Goal: Task Accomplishment & Management: Manage account settings

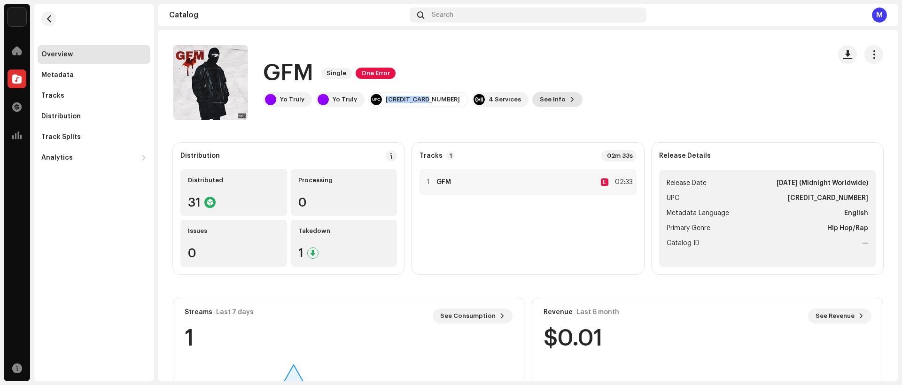
click at [540, 97] on span "See Info" at bounding box center [553, 99] width 26 height 19
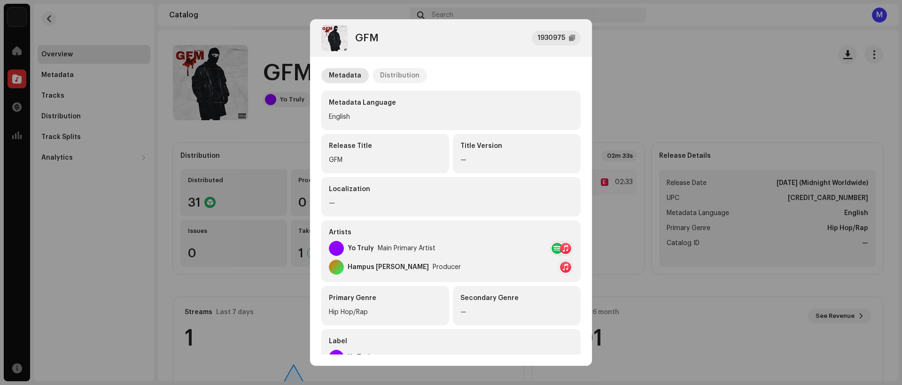
click at [405, 78] on div "Distribution" at bounding box center [399, 75] width 39 height 15
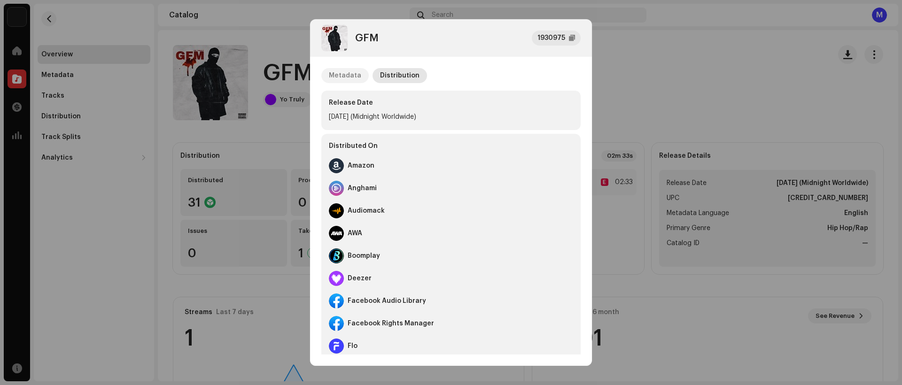
click at [354, 71] on div "Metadata" at bounding box center [345, 75] width 32 height 15
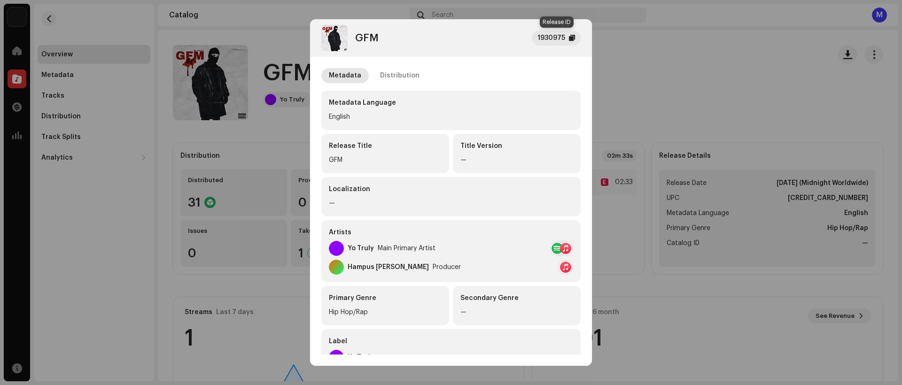
click at [550, 38] on div "1930975" at bounding box center [552, 37] width 28 height 11
click at [380, 72] on div "Distribution" at bounding box center [399, 75] width 39 height 15
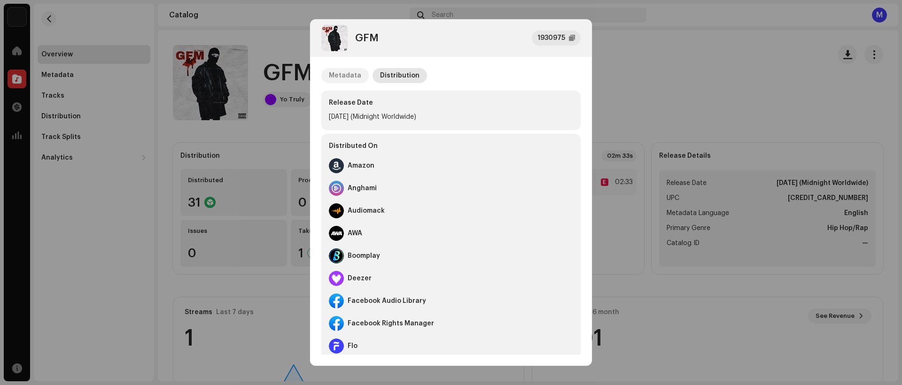
click at [352, 75] on div "Metadata" at bounding box center [345, 75] width 32 height 15
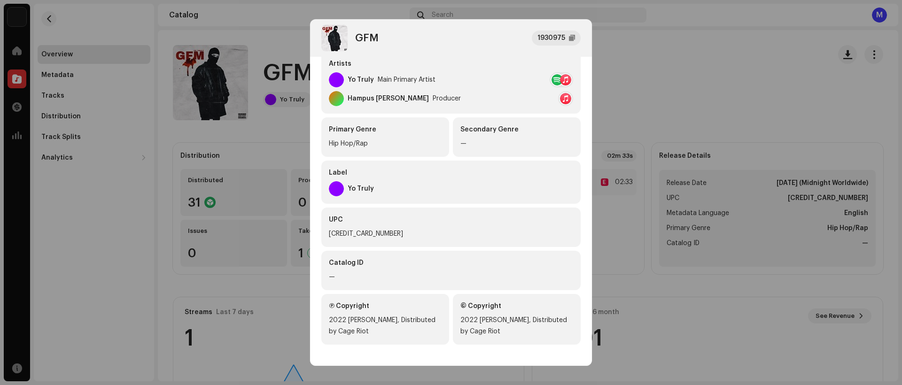
scroll to position [170, 0]
click at [368, 231] on div "[CREDIT_CARD_NUMBER]" at bounding box center [451, 232] width 244 height 11
drag, startPoint x: 380, startPoint y: 231, endPoint x: 324, endPoint y: 231, distance: 55.9
click at [324, 231] on div "UPC [CREDIT_CARD_NUMBER]" at bounding box center [450, 225] width 259 height 39
copy div "[CREDIT_CARD_NUMBER]"
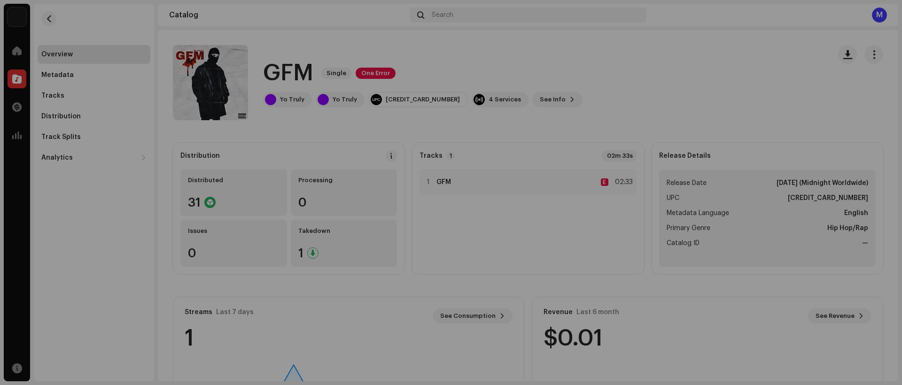
click at [269, 148] on div "GFM 1930975 Metadata Distribution Metadata Language English Release Title GFM T…" at bounding box center [451, 192] width 902 height 385
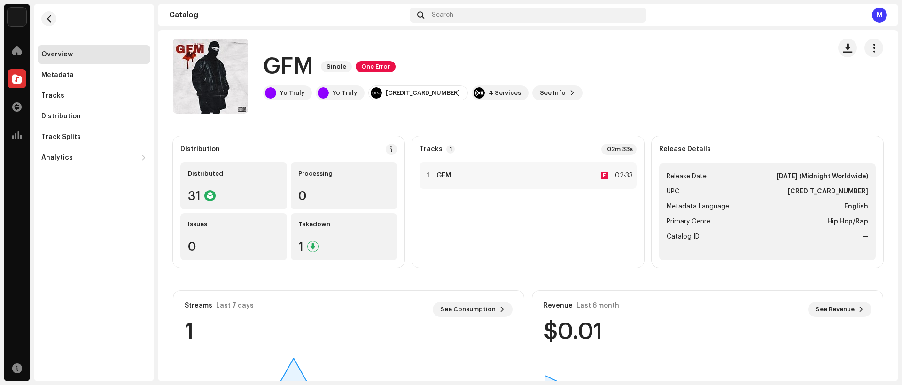
scroll to position [12, 0]
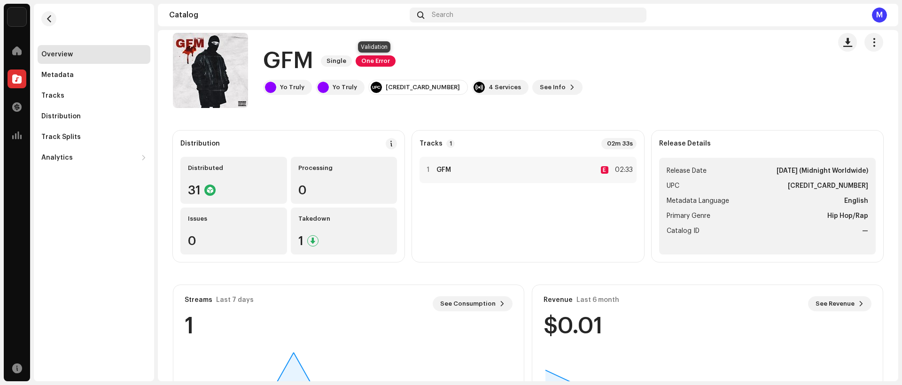
click at [385, 59] on span "One Error" at bounding box center [376, 60] width 40 height 11
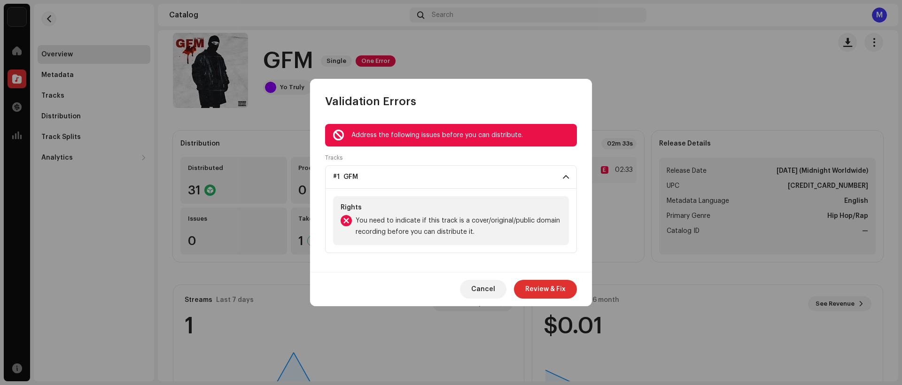
click at [357, 176] on span "#1 GFM" at bounding box center [345, 177] width 25 height 8
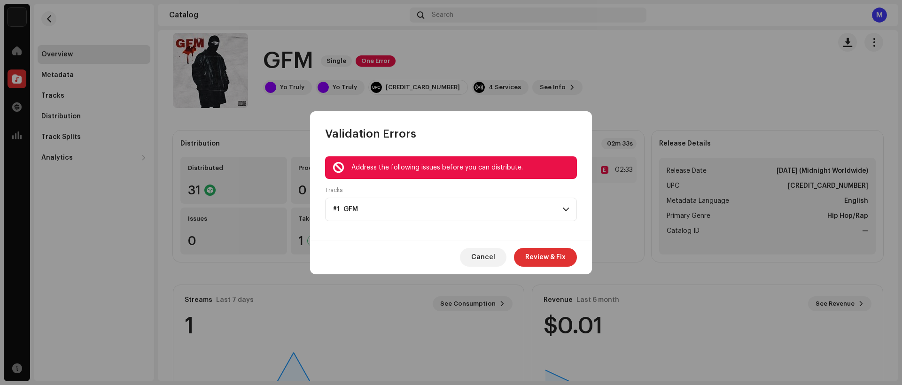
click at [398, 207] on p-accordion-header "#1 GFM" at bounding box center [451, 209] width 252 height 23
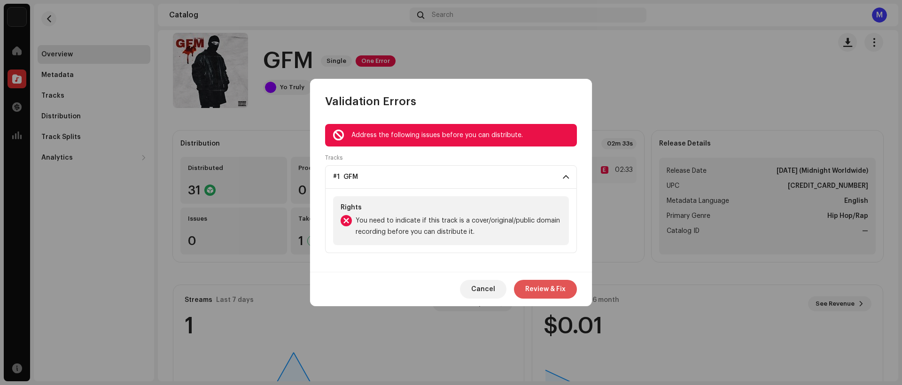
click at [530, 290] on span "Review & Fix" at bounding box center [545, 289] width 40 height 19
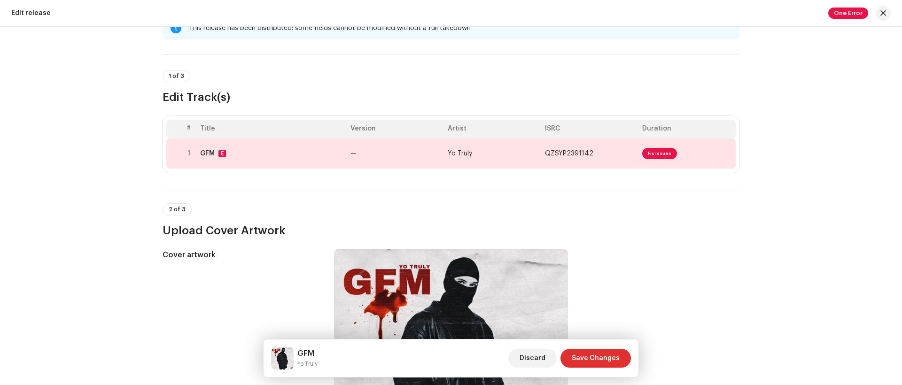
scroll to position [33, 0]
drag, startPoint x: 589, startPoint y: 152, endPoint x: 543, endPoint y: 153, distance: 46.1
click at [543, 153] on td "QZSYP2391142" at bounding box center [589, 153] width 97 height 30
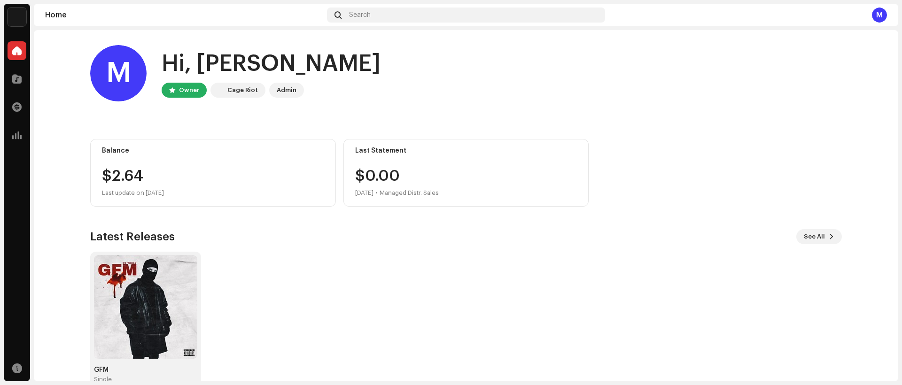
click at [154, 282] on img at bounding box center [145, 307] width 103 height 103
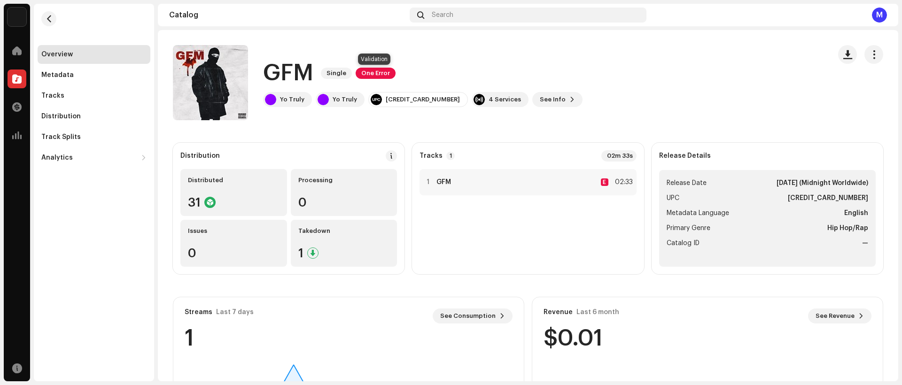
click at [380, 73] on span "One Error" at bounding box center [376, 73] width 40 height 11
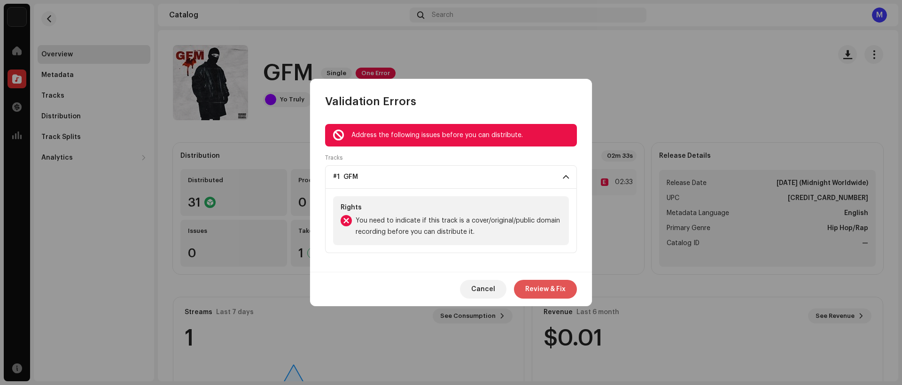
click at [530, 284] on span "Review & Fix" at bounding box center [545, 289] width 40 height 19
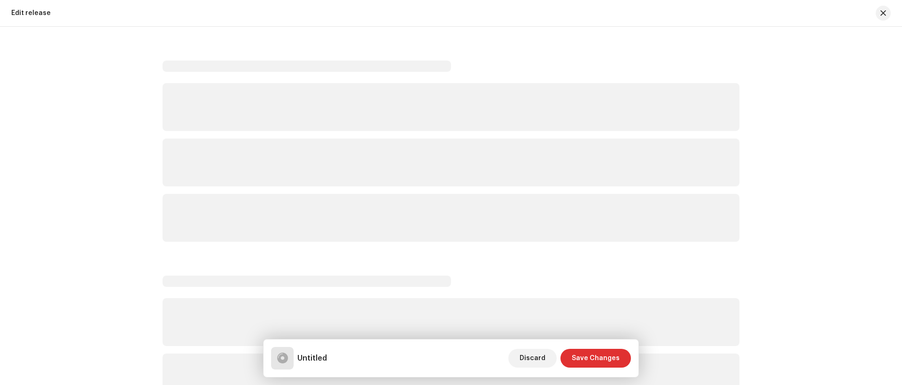
scroll to position [9, 0]
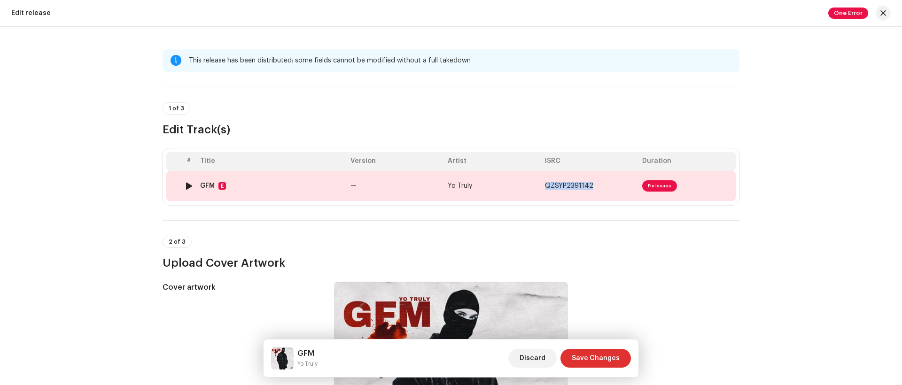
drag, startPoint x: 588, startPoint y: 186, endPoint x: 543, endPoint y: 184, distance: 44.7
click at [543, 184] on td "QZSYP2391142" at bounding box center [589, 186] width 97 height 30
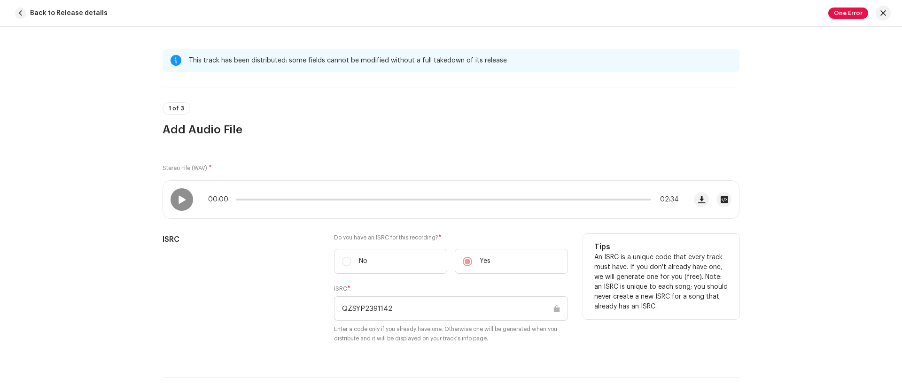
drag, startPoint x: 402, startPoint y: 307, endPoint x: 266, endPoint y: 295, distance: 135.9
click at [265, 295] on div "ISRC Do you have an ISRC for this recording? * No Yes ISRC * QZSYP2391142 Enter…" at bounding box center [451, 294] width 577 height 121
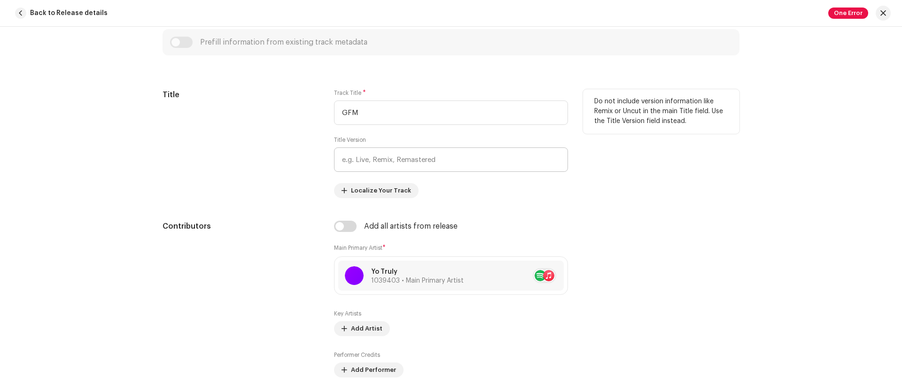
scroll to position [406, 0]
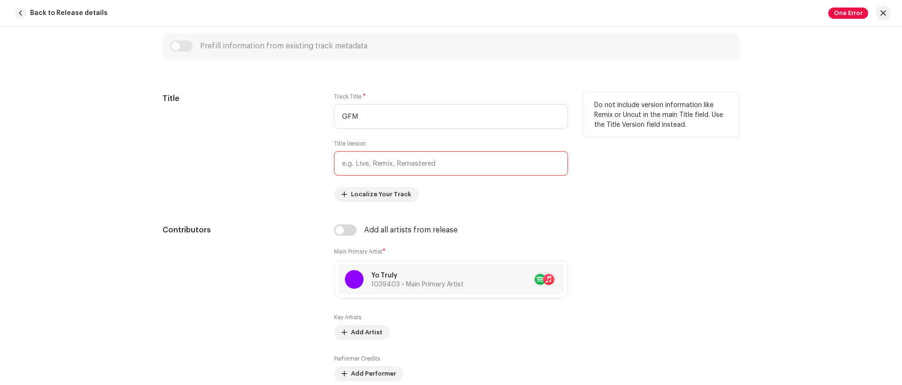
click at [400, 167] on input "text" at bounding box center [451, 163] width 234 height 24
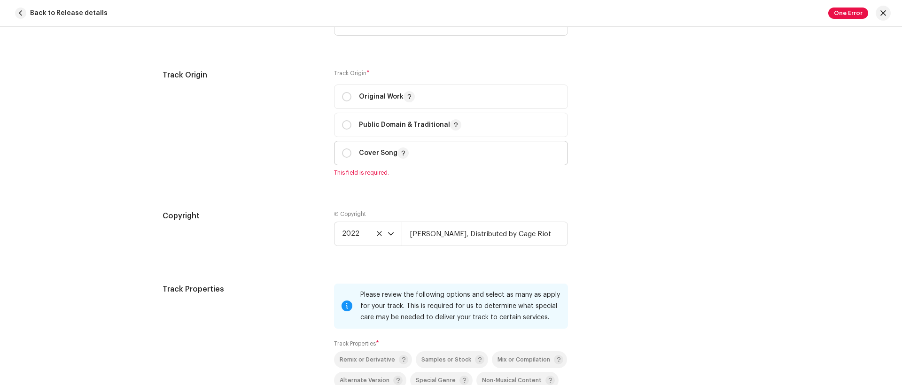
scroll to position [1157, 0]
click at [355, 100] on div "Original Work" at bounding box center [378, 95] width 73 height 11
radio input "true"
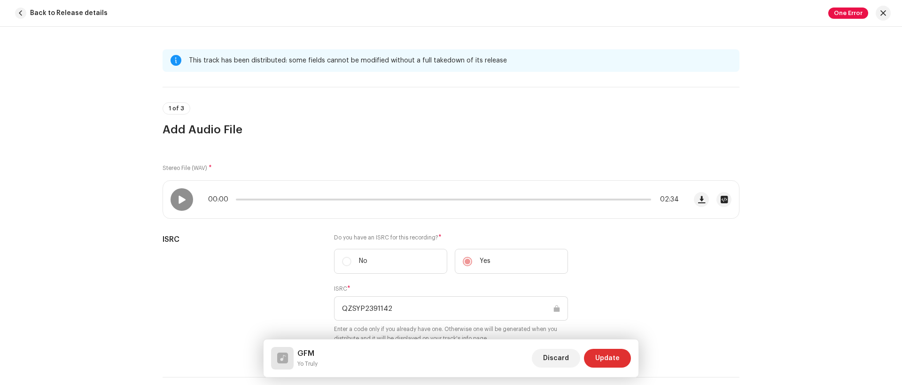
scroll to position [16, 0]
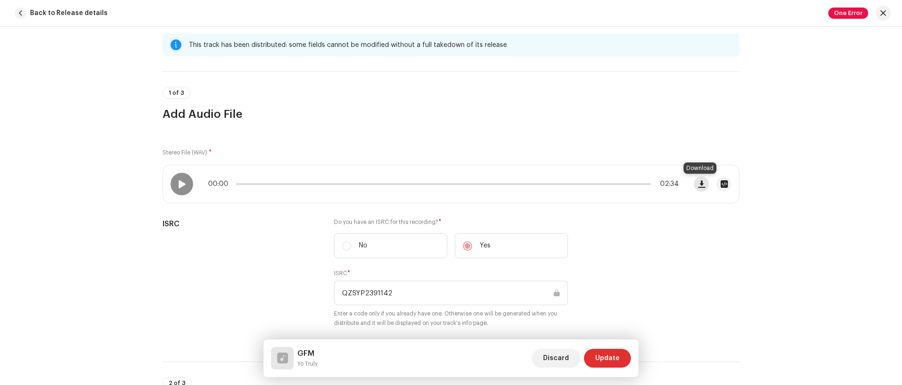
click at [698, 182] on span "button" at bounding box center [701, 184] width 7 height 8
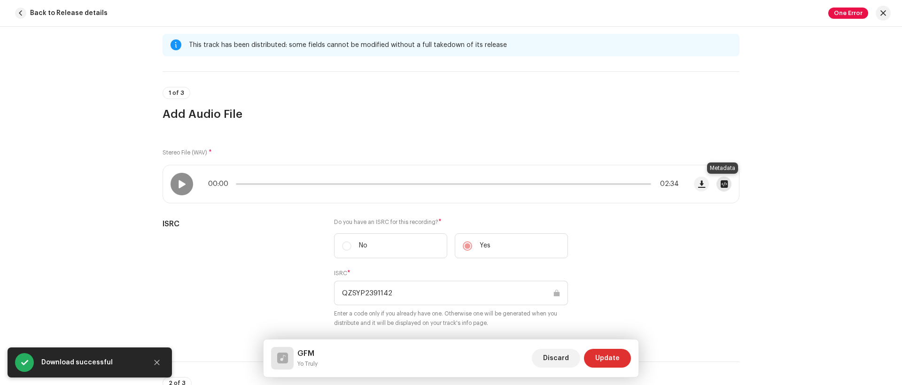
click at [723, 183] on span "button" at bounding box center [724, 184] width 7 height 8
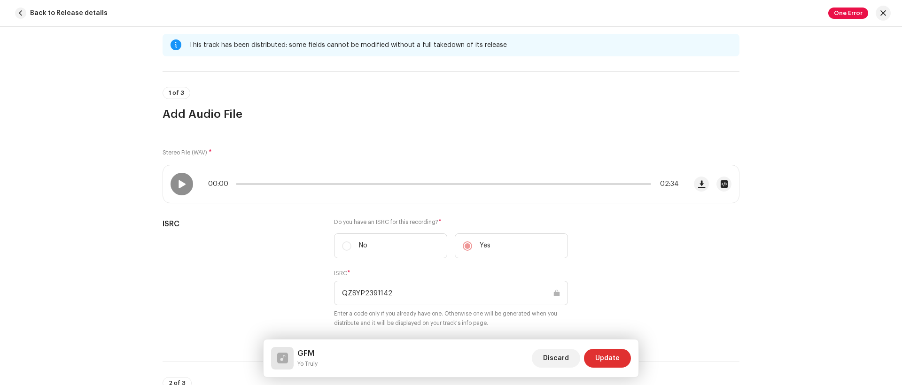
click at [244, 268] on div "GFM (1).wav File Name GFM (1).wav 25.81MB Duration 02:33 Bitrate 1.411 Mbit/s S…" at bounding box center [451, 192] width 902 height 385
